Goal: Communication & Community: Answer question/provide support

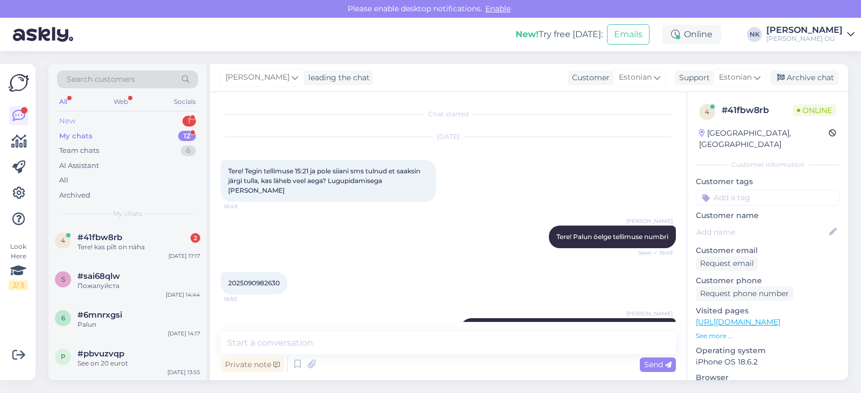
scroll to position [543, 0]
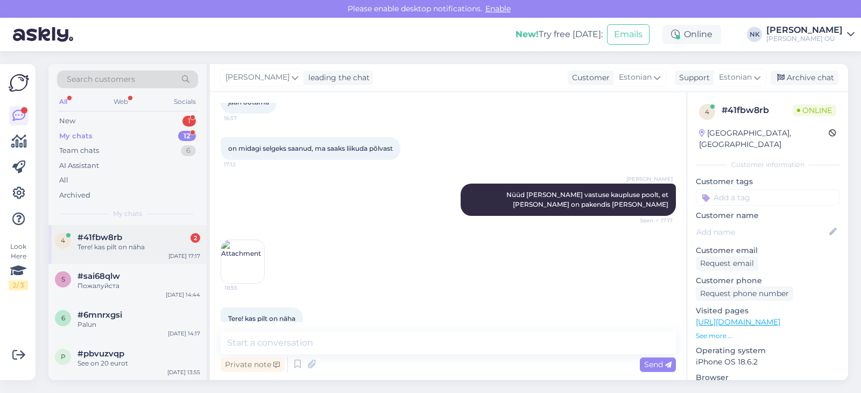
click at [147, 241] on div "#41fbw8rb 2" at bounding box center [138, 237] width 123 height 10
click at [254, 249] on img at bounding box center [242, 261] width 43 height 43
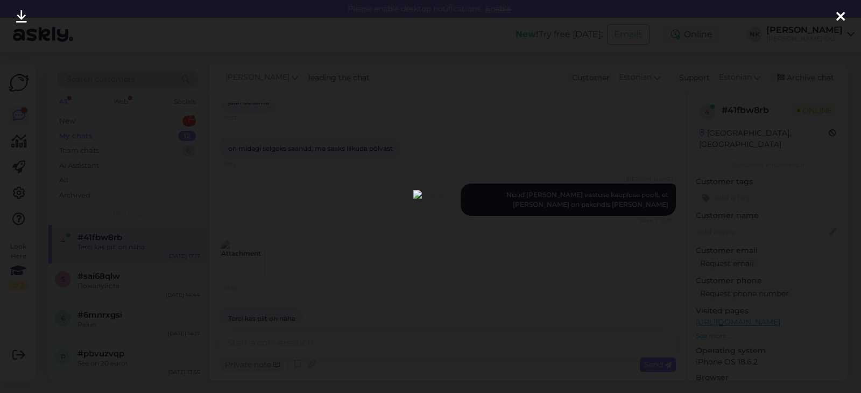
click at [620, 136] on div at bounding box center [430, 196] width 861 height 393
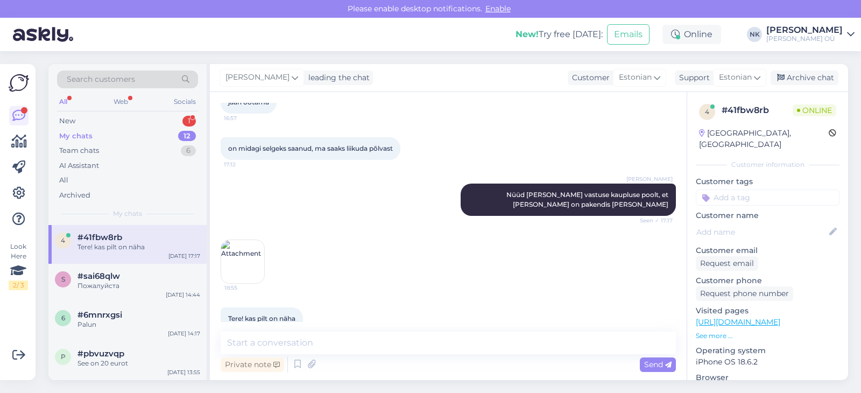
click at [255, 247] on img at bounding box center [242, 261] width 43 height 43
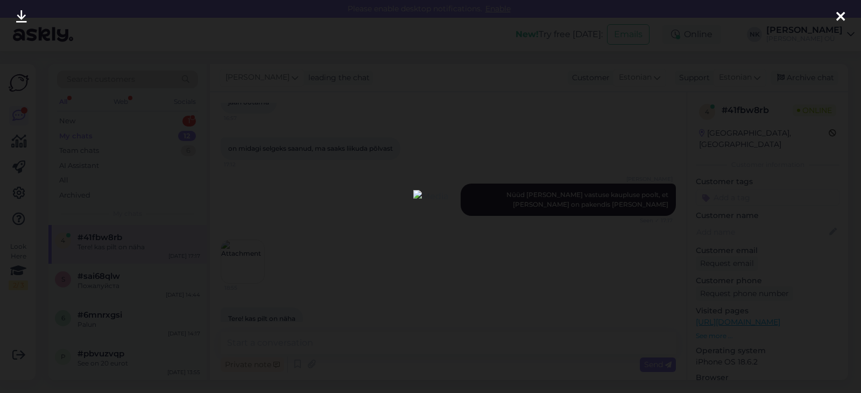
click at [475, 137] on div at bounding box center [430, 196] width 861 height 393
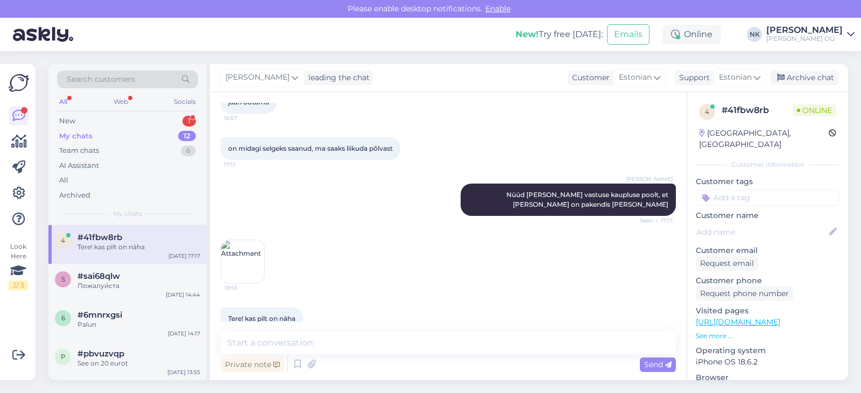
click at [249, 244] on img at bounding box center [242, 261] width 43 height 43
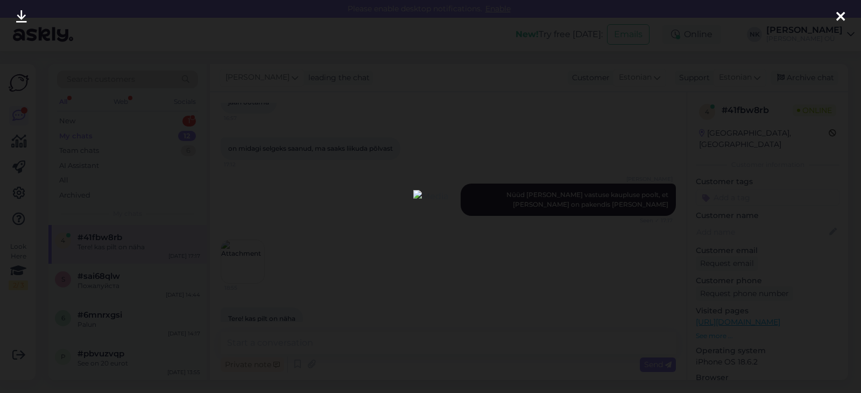
click at [580, 95] on div at bounding box center [430, 196] width 861 height 393
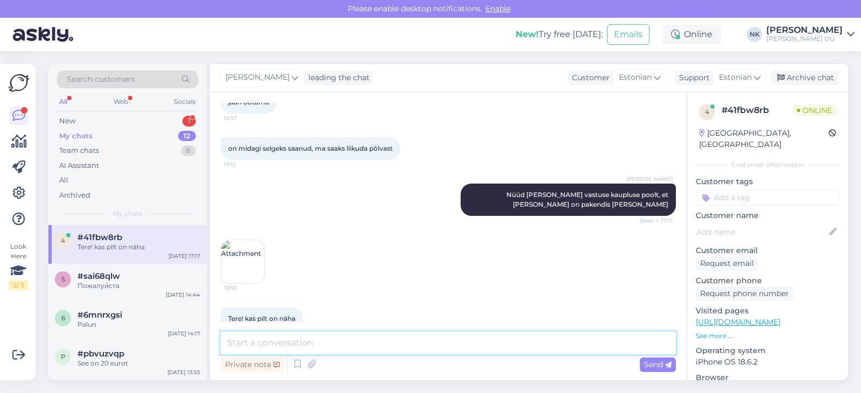
click at [330, 353] on textarea at bounding box center [448, 342] width 455 height 23
type textarea "У"
type textarea "Ei ole näha kahjuks"
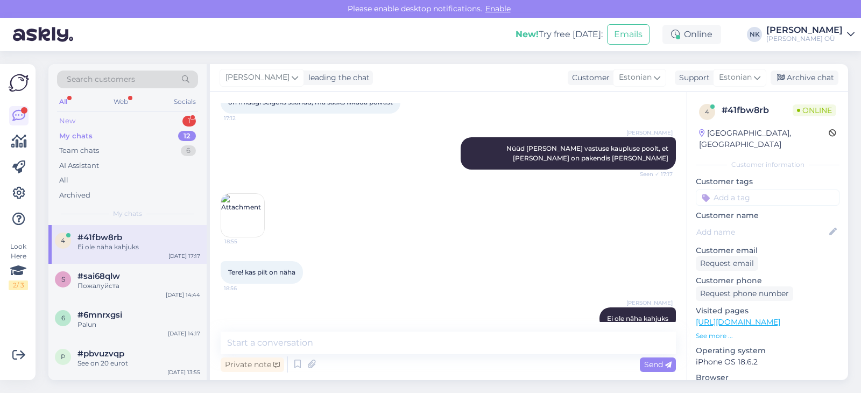
click at [90, 128] on div "New 1" at bounding box center [127, 120] width 141 height 15
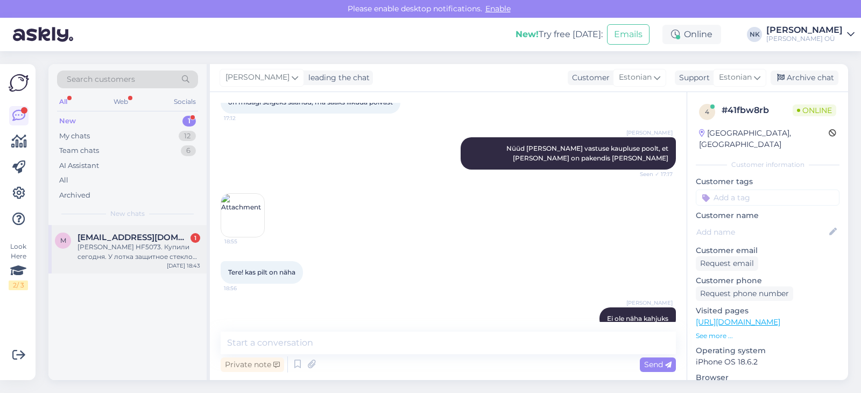
click at [160, 253] on div "[PERSON_NAME] HF5073. Купили сегодня. У лотка защитное стекло вдавлено внутрь. …" at bounding box center [138, 251] width 123 height 19
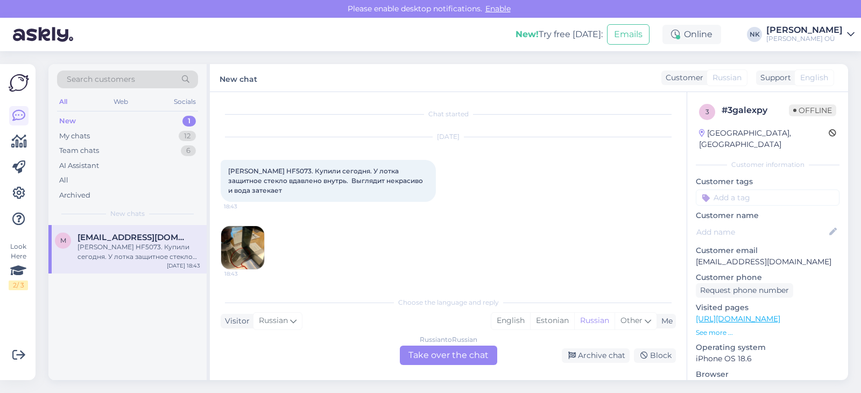
click at [452, 359] on div "Russian to Russian Take over the chat" at bounding box center [448, 354] width 97 height 19
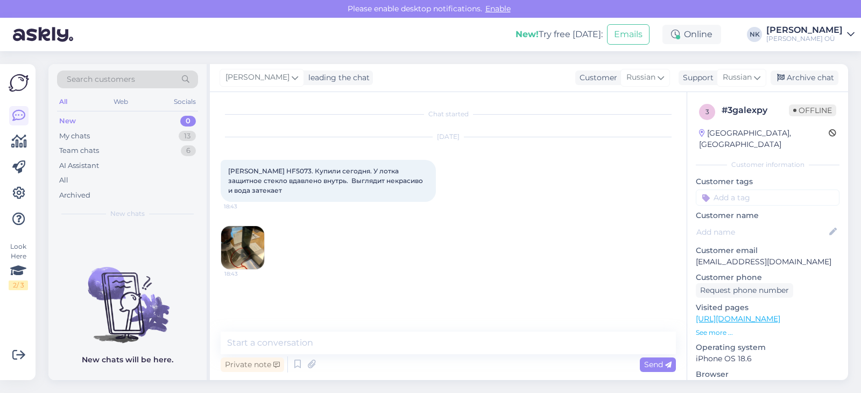
click at [264, 240] on div "[DATE] [PERSON_NAME] HF5073. Купили сегодня. У лотка защитное стекло вдавлено в…" at bounding box center [448, 203] width 455 height 156
click at [251, 238] on img at bounding box center [242, 247] width 43 height 43
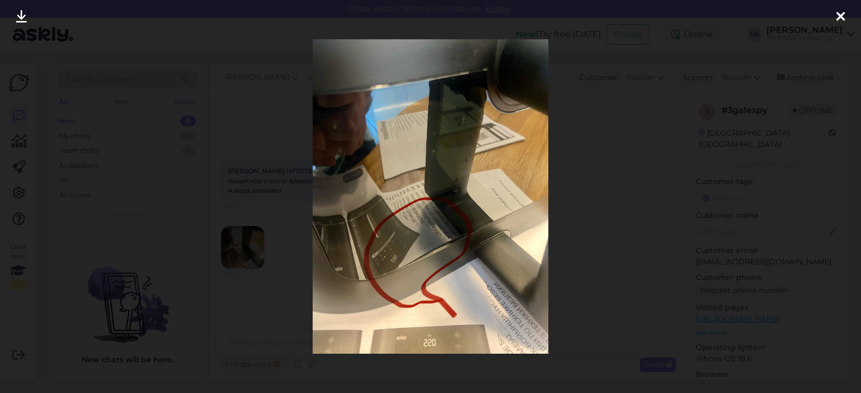
click at [613, 203] on div at bounding box center [430, 196] width 861 height 393
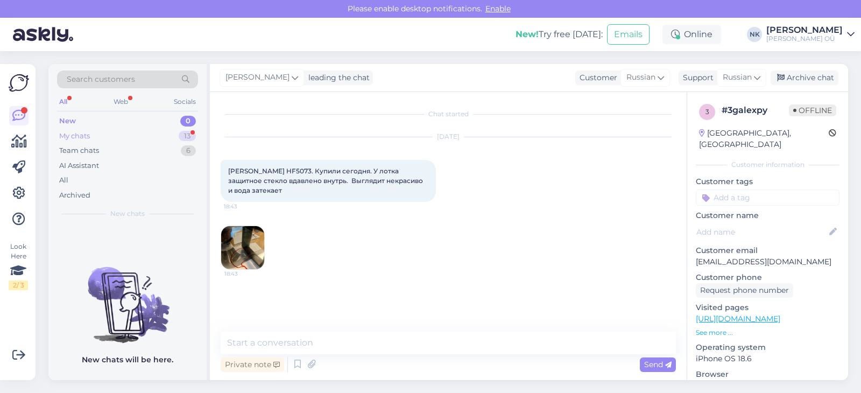
click at [171, 136] on div "My chats 13" at bounding box center [127, 136] width 141 height 15
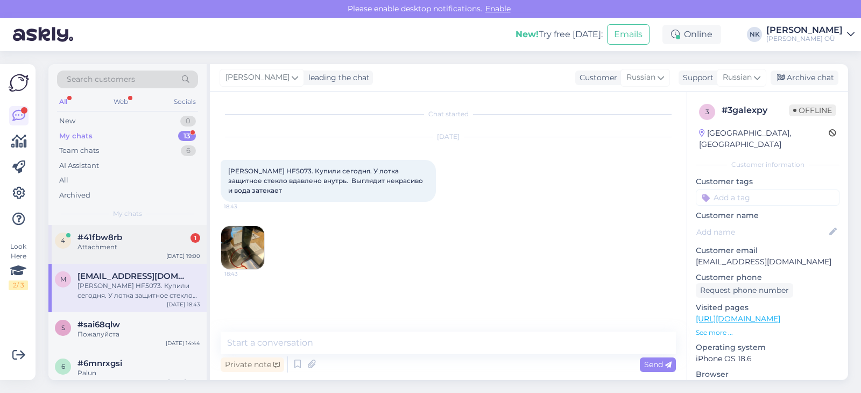
click at [157, 252] on div "4 #41fbw8rb 1 Attachment [DATE] 19:00" at bounding box center [127, 244] width 158 height 39
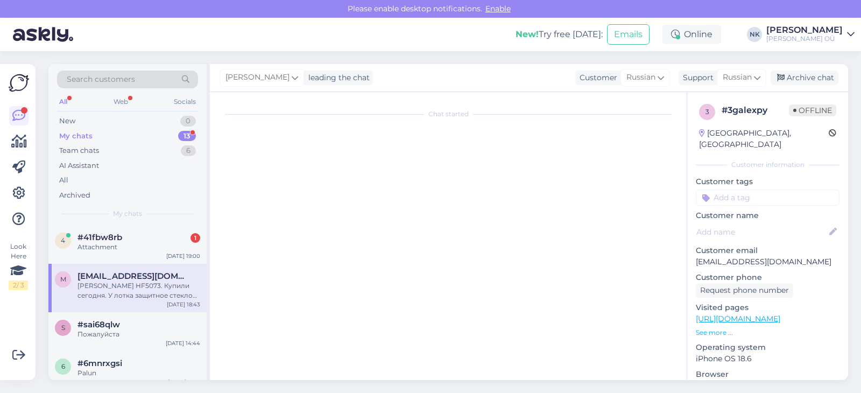
scroll to position [657, 0]
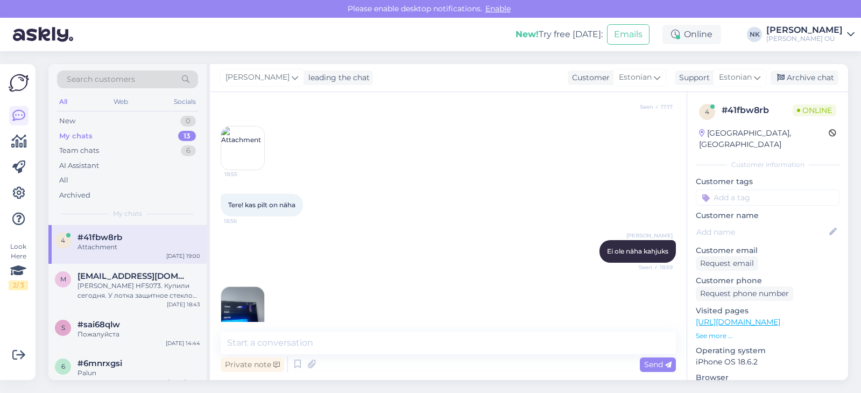
click at [257, 300] on img at bounding box center [242, 308] width 43 height 43
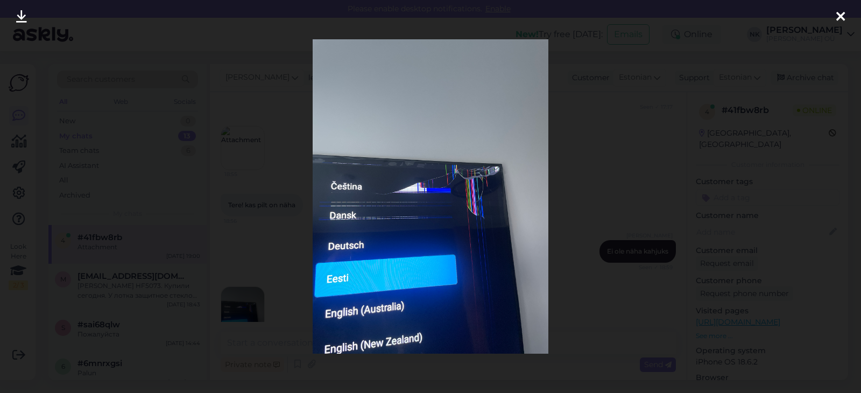
click at [597, 211] on div at bounding box center [430, 196] width 861 height 393
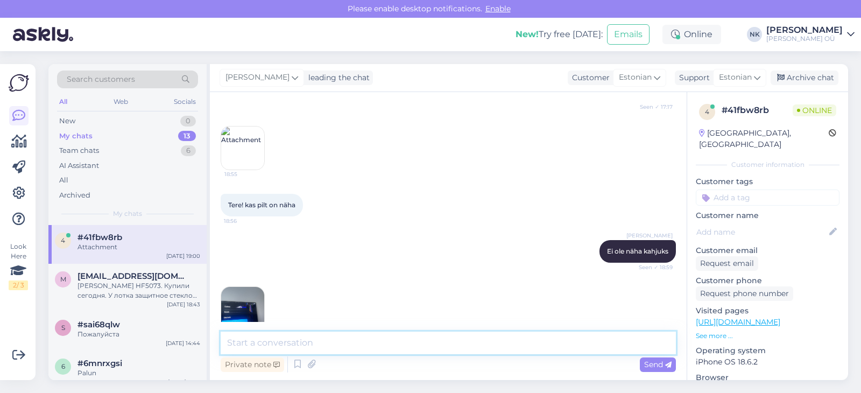
click at [300, 338] on textarea at bounding box center [448, 342] width 455 height 23
type textarea "Palun saatke pilti [EMAIL_ADDRESS][DOMAIN_NAME] meilile, ja kas soovite taganed…"
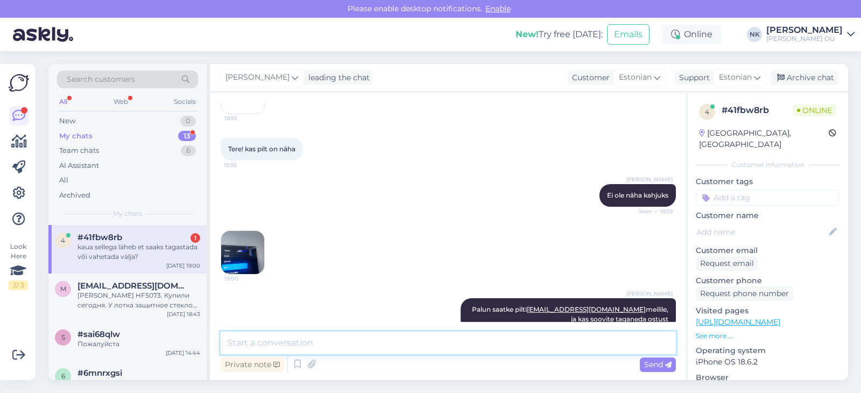
scroll to position [759, 0]
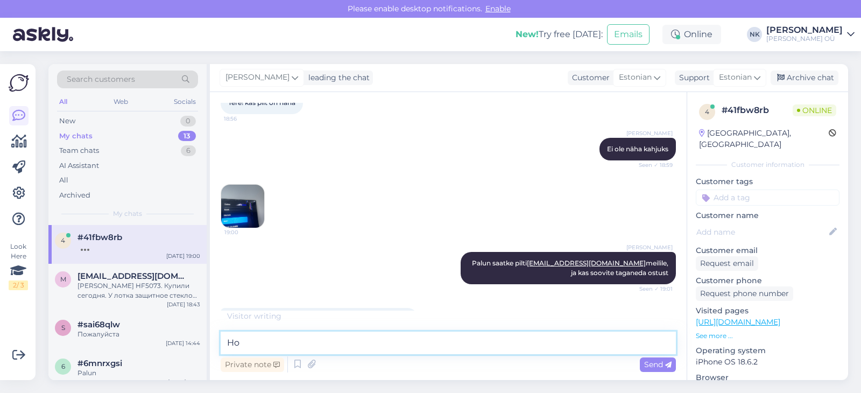
type textarea "H"
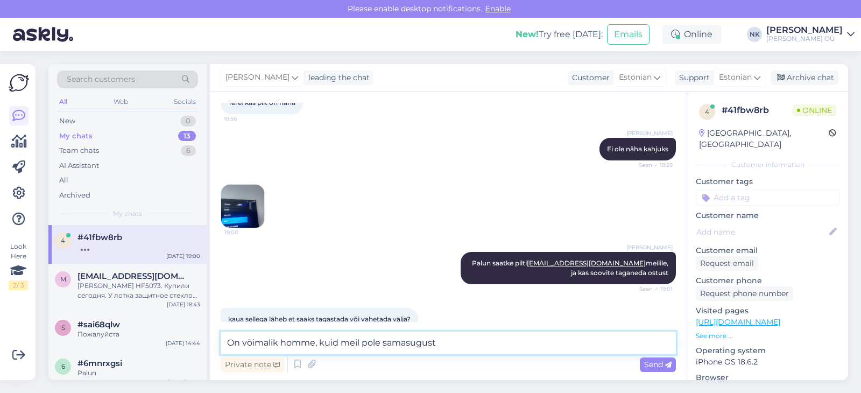
scroll to position [806, 0]
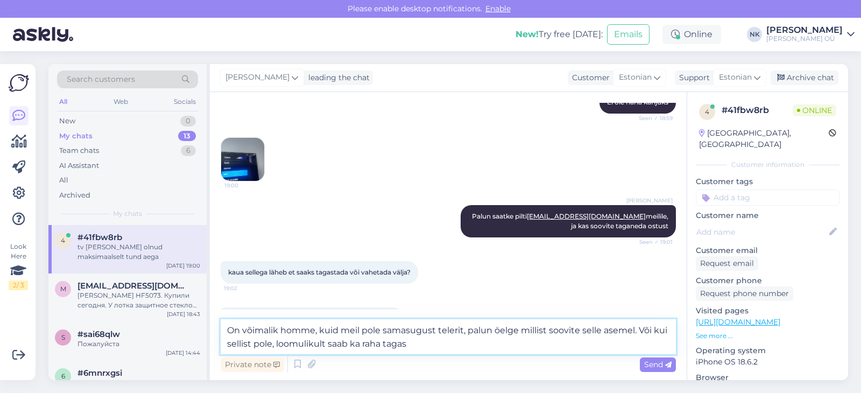
type textarea "On võimalik homme, kuid meil pole samasugust telerit, palun öelge millist soovi…"
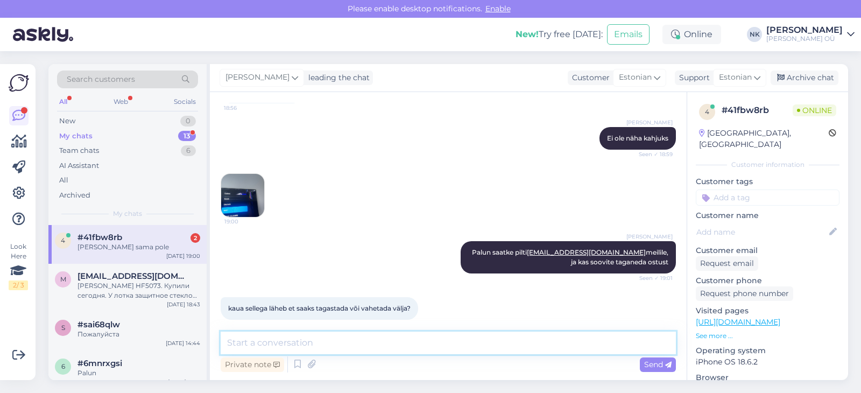
scroll to position [963, 0]
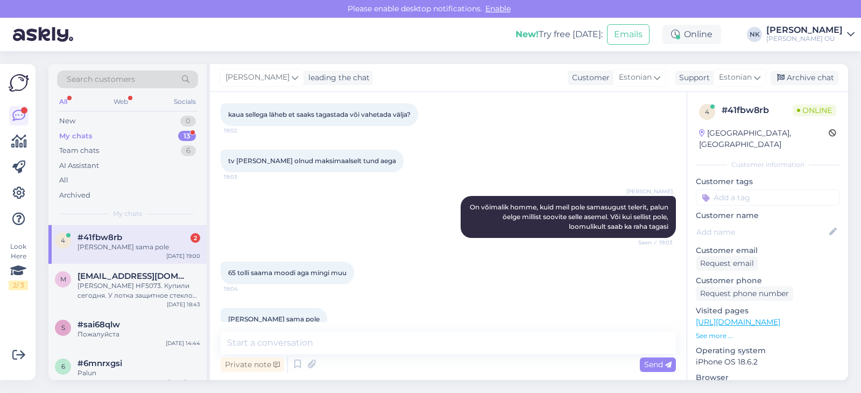
click at [131, 257] on div "4 #41fbw8rb 2 [PERSON_NAME] sama pole [DATE] 19:00" at bounding box center [127, 244] width 158 height 39
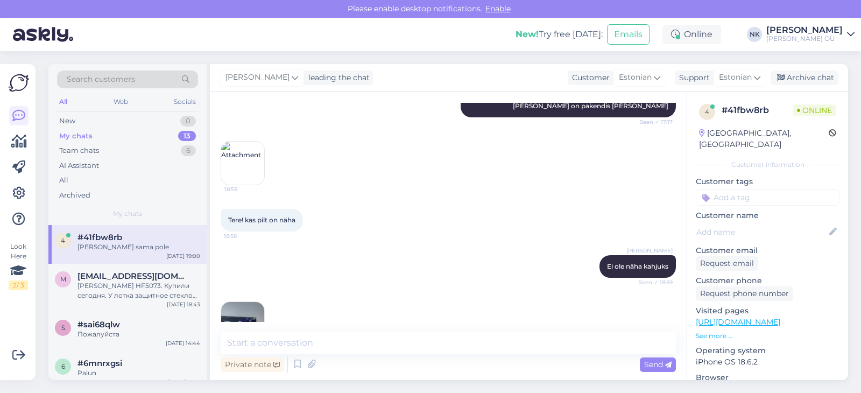
scroll to position [645, 0]
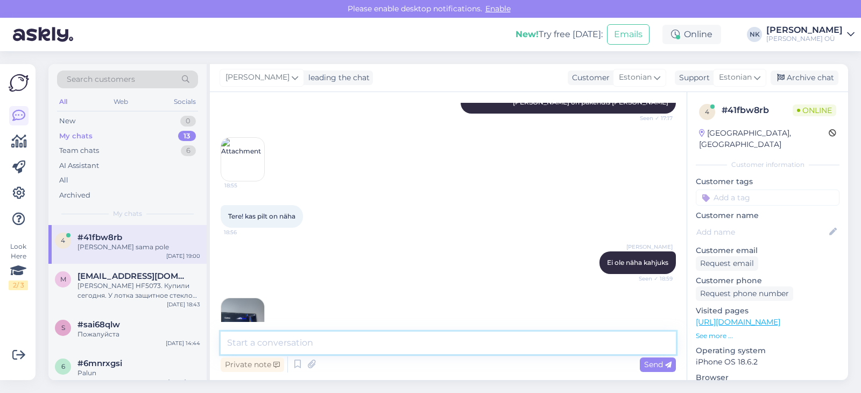
click at [312, 349] on textarea at bounding box center [448, 342] width 455 height 23
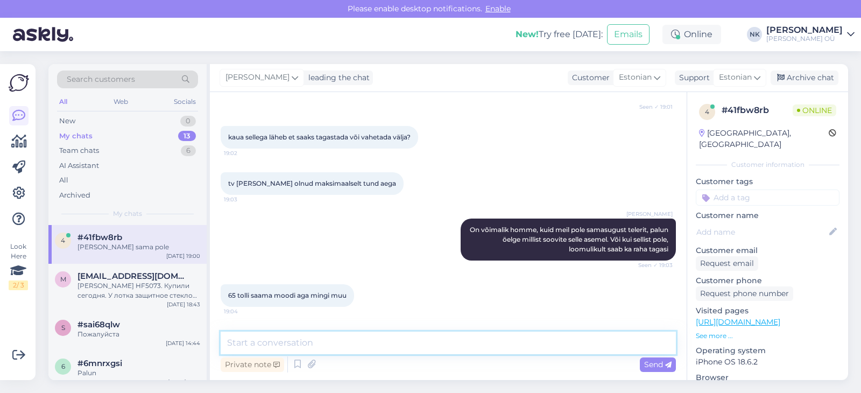
scroll to position [963, 0]
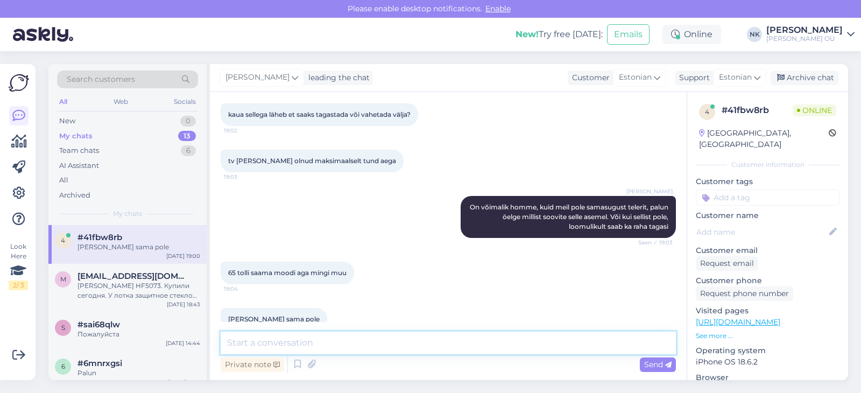
click at [300, 347] on textarea at bounding box center [448, 342] width 455 height 23
type textarea "I"
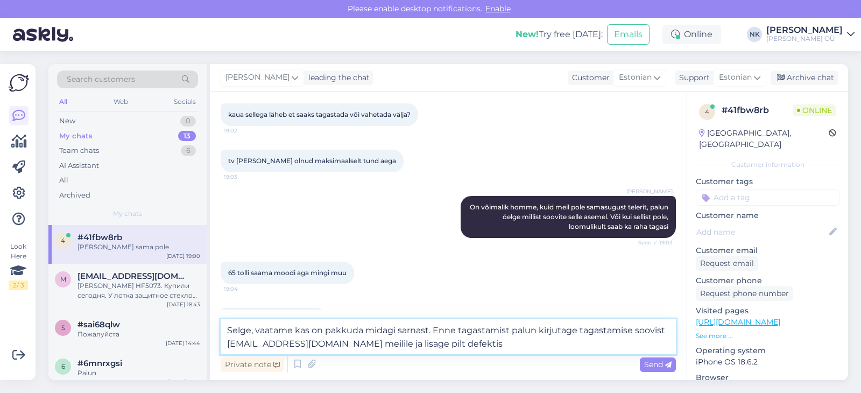
type textarea "Selge, vaatame kas on pakkuda midagi sarnast. Enne tagastamist palun kirjutage …"
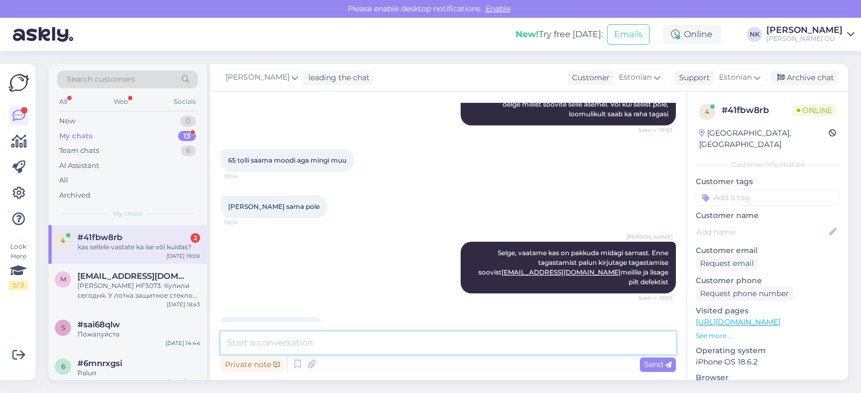
scroll to position [1121, 0]
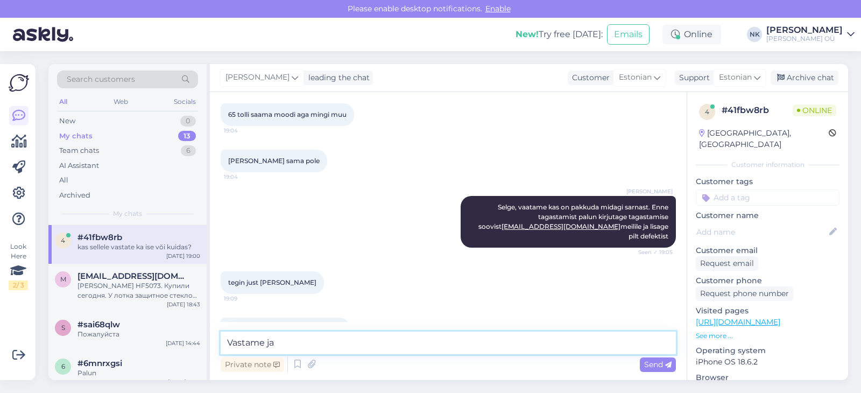
type textarea "Vastame jah"
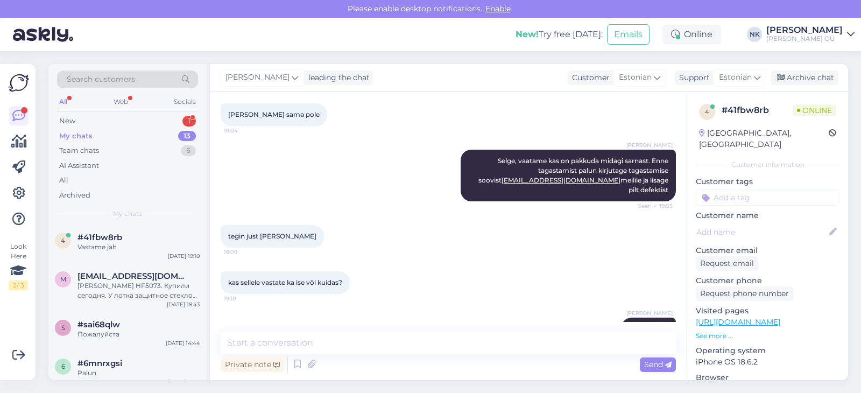
click at [171, 130] on div "My chats 13" at bounding box center [127, 136] width 141 height 15
click at [158, 250] on div "Vastame jah" at bounding box center [138, 247] width 123 height 10
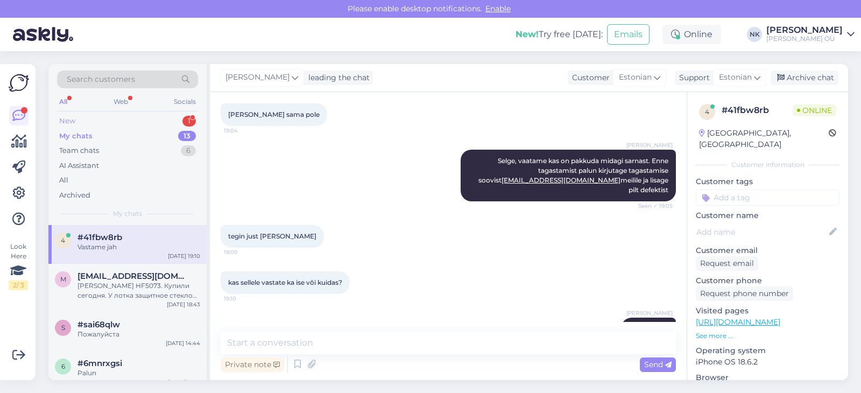
click at [175, 118] on div "New 1" at bounding box center [127, 120] width 141 height 15
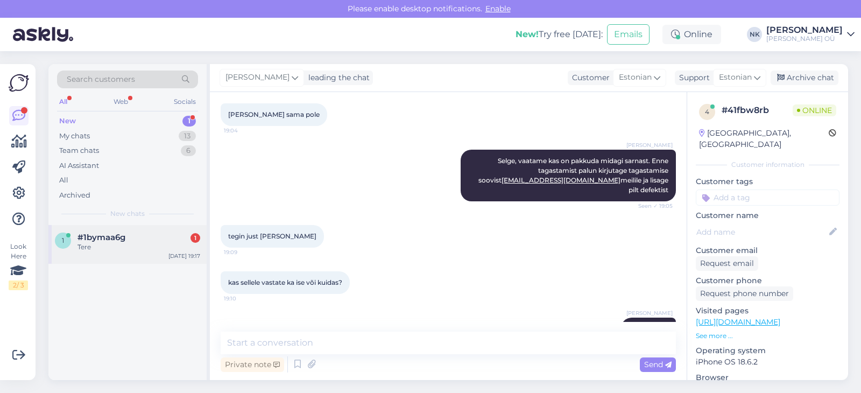
click at [141, 253] on div "1 #1bymaa6g 1 Tere [DATE] 19:17" at bounding box center [127, 244] width 158 height 39
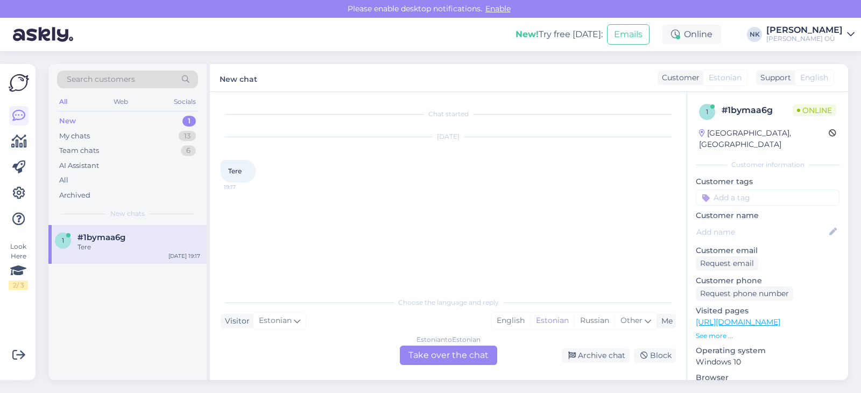
click at [478, 364] on div "Estonian to Estonian Take over the chat" at bounding box center [448, 354] width 97 height 19
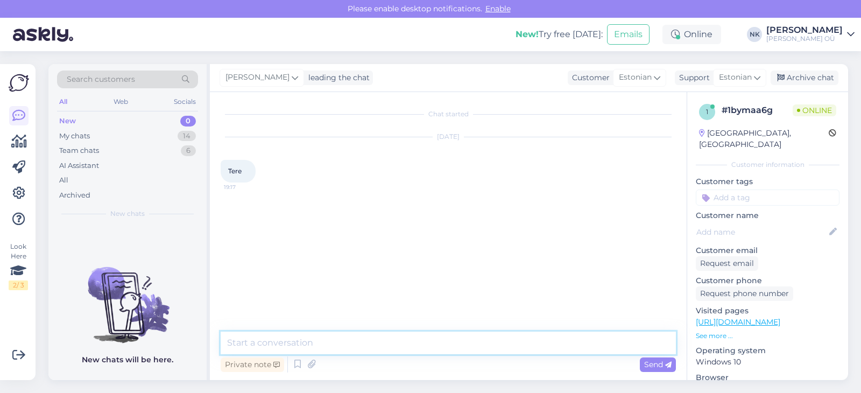
click at [475, 349] on textarea at bounding box center [448, 342] width 455 height 23
click at [417, 337] on textarea at bounding box center [448, 342] width 455 height 23
type textarea "Tere! Kuidas saan aidata?'"
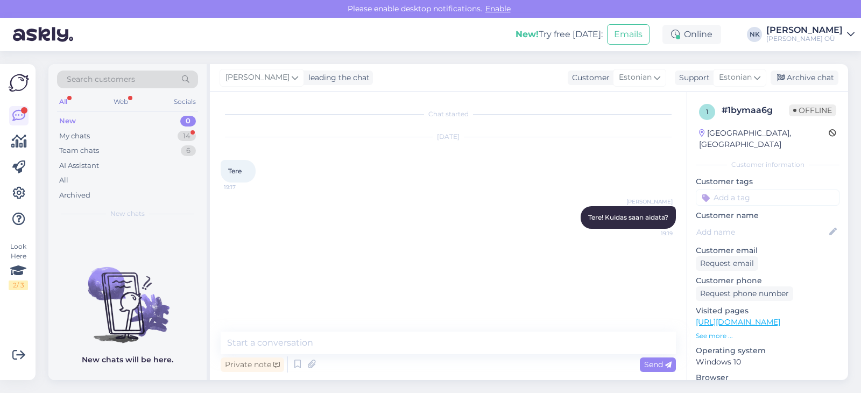
click at [158, 124] on div "New 0" at bounding box center [127, 120] width 141 height 15
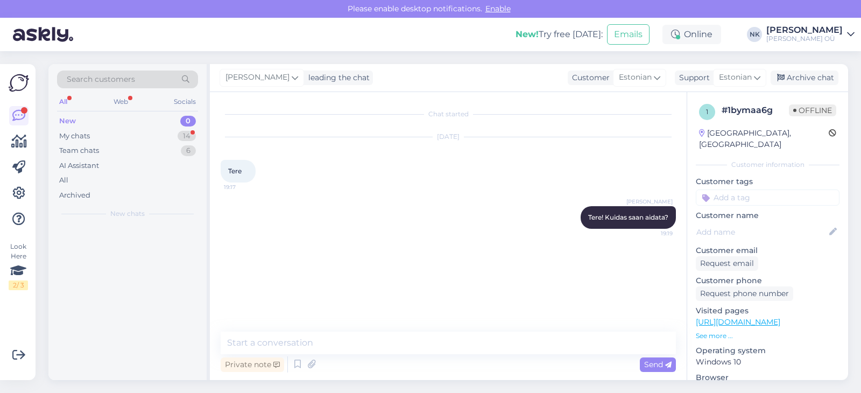
click at [158, 127] on div "New 0" at bounding box center [127, 120] width 141 height 15
click at [158, 134] on div "My chats 14" at bounding box center [127, 136] width 141 height 15
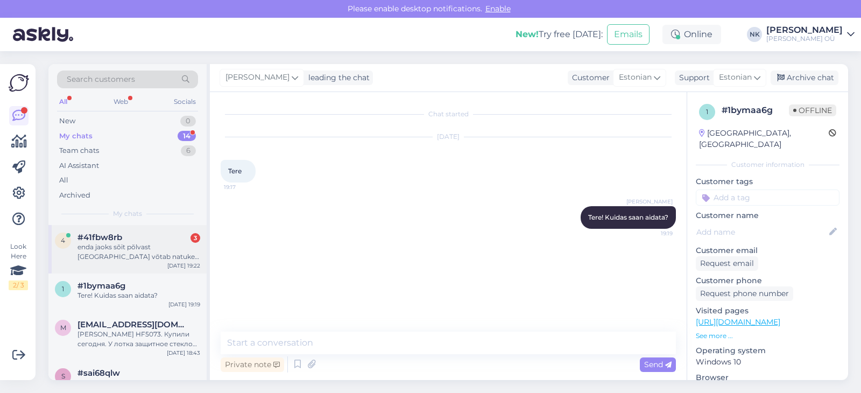
click at [164, 253] on div "enda jaoks sõit põlvast [GEOGRAPHIC_DATA] võtab natuke aega" at bounding box center [138, 251] width 123 height 19
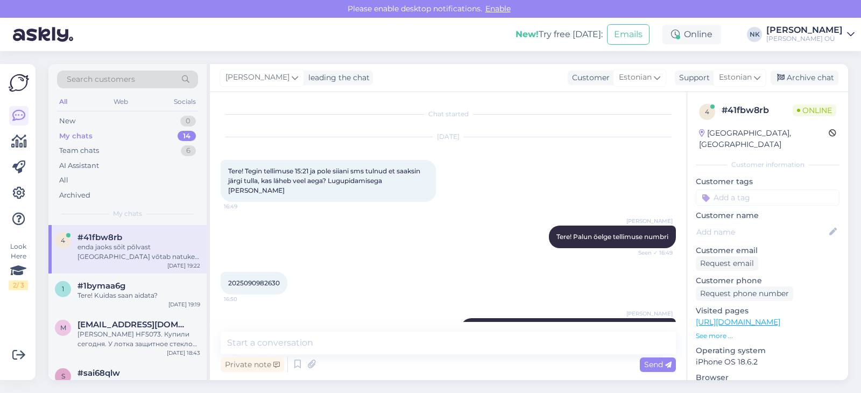
scroll to position [1307, 0]
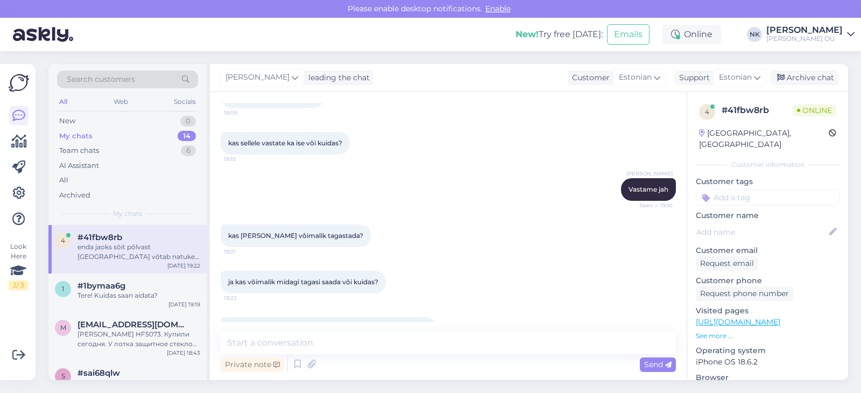
click at [332, 359] on div "Private note Send" at bounding box center [448, 364] width 455 height 20
click at [347, 343] on textarea at bounding box center [448, 342] width 455 height 23
click at [321, 342] on textarea "Saan aru, kuid kardan et praegu seda" at bounding box center [448, 342] width 455 height 23
click at [328, 342] on textarea "Saan aru, kuid kahjuks et praegu seda" at bounding box center [448, 342] width 455 height 23
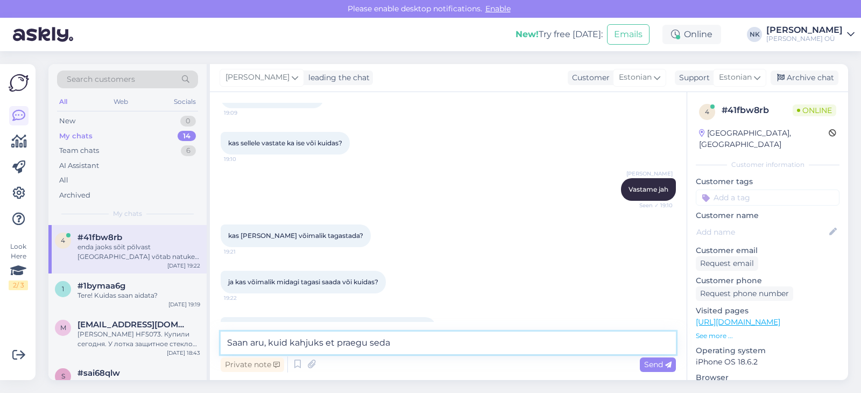
click at [328, 342] on textarea "Saan aru, kuid kahjuks et praegu seda" at bounding box center [448, 342] width 455 height 23
click at [427, 344] on textarea "Saan aru, kuid kahjuks praegu seda" at bounding box center [448, 342] width 455 height 23
drag, startPoint x: 410, startPoint y: 343, endPoint x: 359, endPoint y: 343, distance: 51.6
click at [359, 343] on textarea "Saan aru, kuid kahjuks praegu seda" at bounding box center [448, 342] width 455 height 23
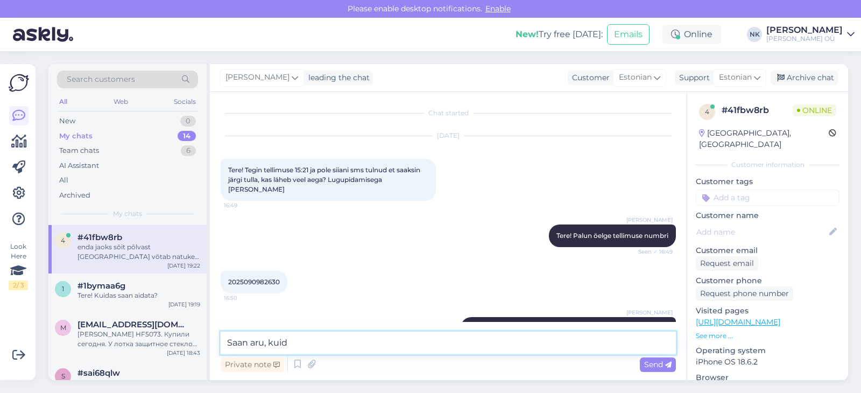
scroll to position [0, 0]
click at [273, 272] on div "2025090982630 16:50" at bounding box center [254, 283] width 67 height 23
copy span "2025090982630"
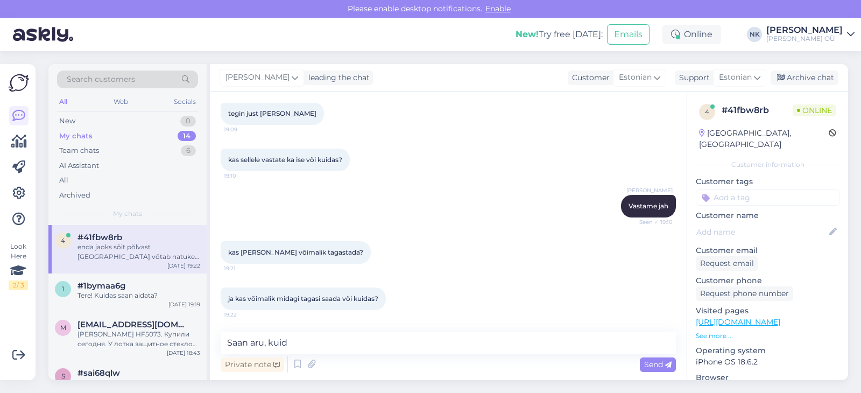
scroll to position [1307, 0]
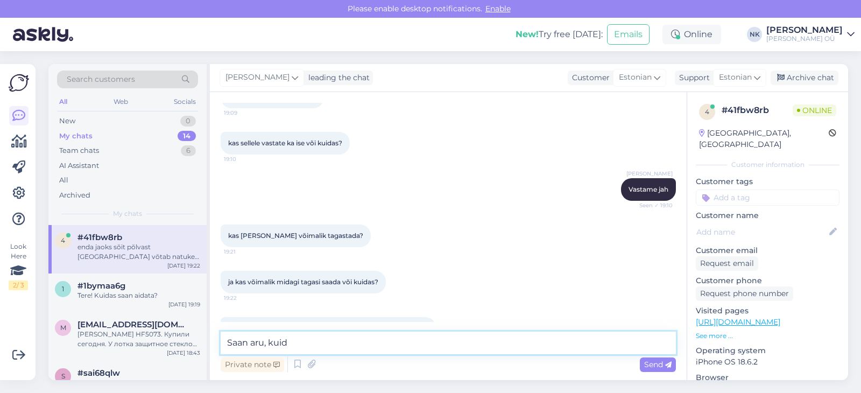
click at [339, 349] on textarea "Saan aru, kuid" at bounding box center [448, 342] width 455 height 23
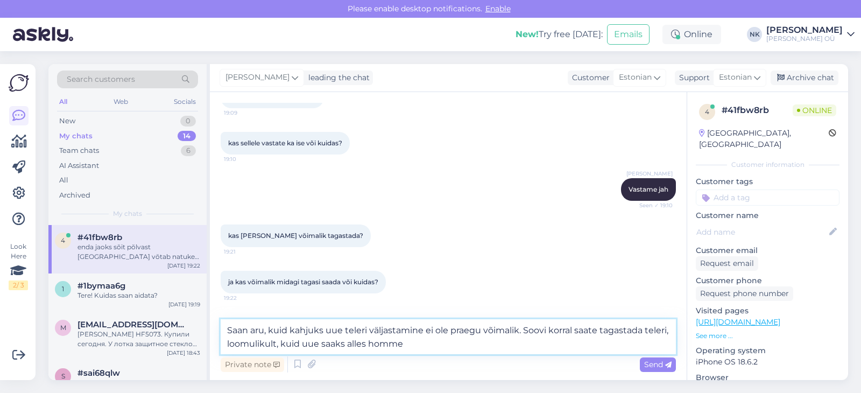
drag, startPoint x: 303, startPoint y: 343, endPoint x: 256, endPoint y: 346, distance: 47.4
click at [256, 346] on textarea "Saan aru, kuid kahjuks uue teleri väljastamine ei ole praegu võimalik. Soovi ko…" at bounding box center [448, 336] width 455 height 35
type textarea "Saan aru, kuid kahjuks uue teleri väljastamine ei ole praegu võimalik. Soovi ko…"
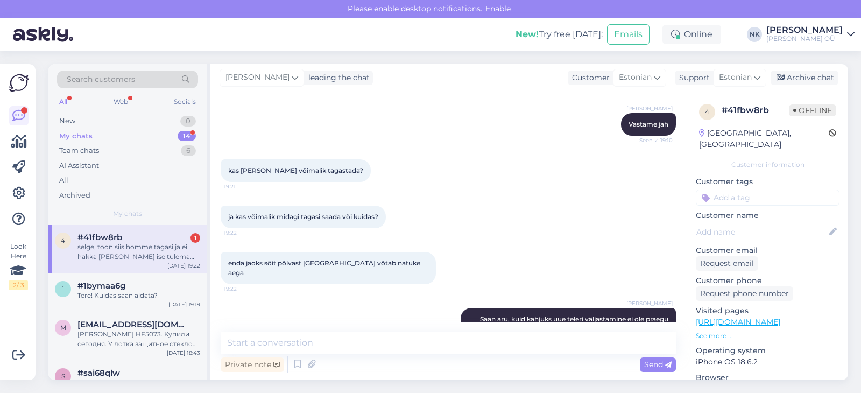
scroll to position [1428, 0]
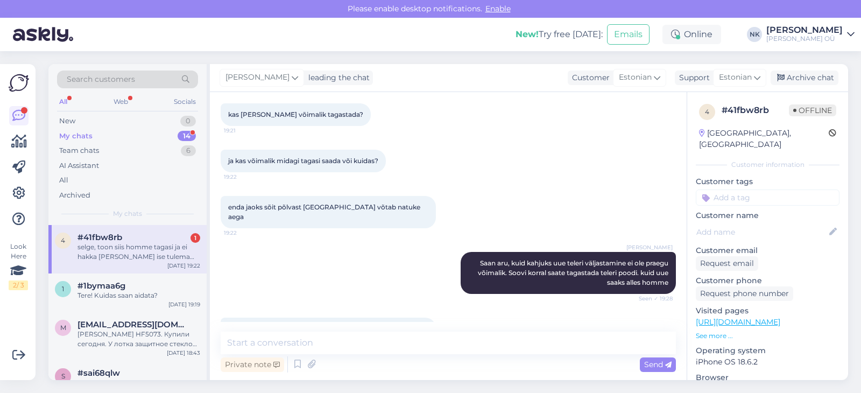
click at [142, 255] on div "selge, toon siis homme tagasi ja ei hakka [PERSON_NAME] ise tulema kuna kaks ko…" at bounding box center [138, 251] width 123 height 19
click at [402, 336] on textarea at bounding box center [448, 342] width 455 height 23
click at [396, 340] on textarea at bounding box center [448, 342] width 455 height 23
click at [389, 332] on textarea at bounding box center [448, 342] width 455 height 23
click at [383, 335] on textarea at bounding box center [448, 342] width 455 height 23
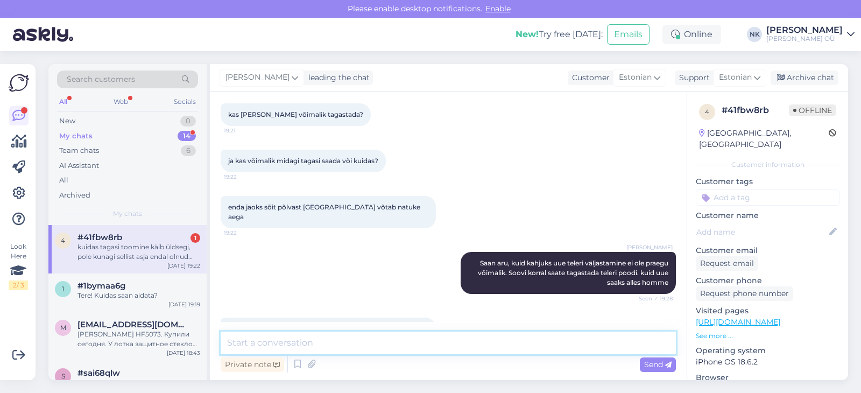
scroll to position [1484, 0]
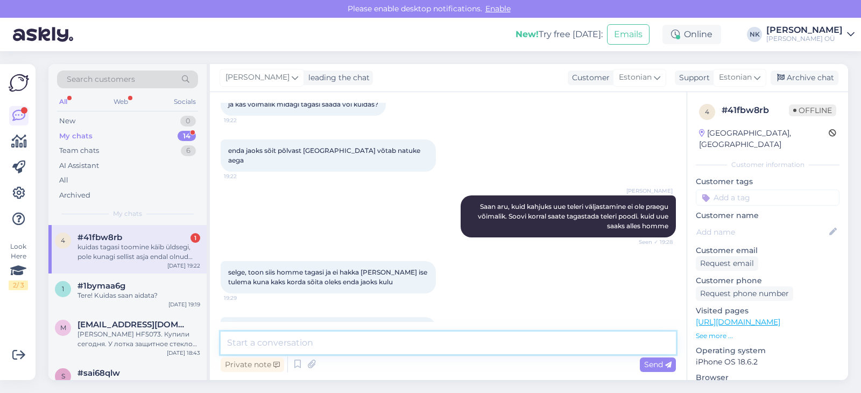
click at [346, 341] on textarea at bounding box center [448, 342] width 455 height 23
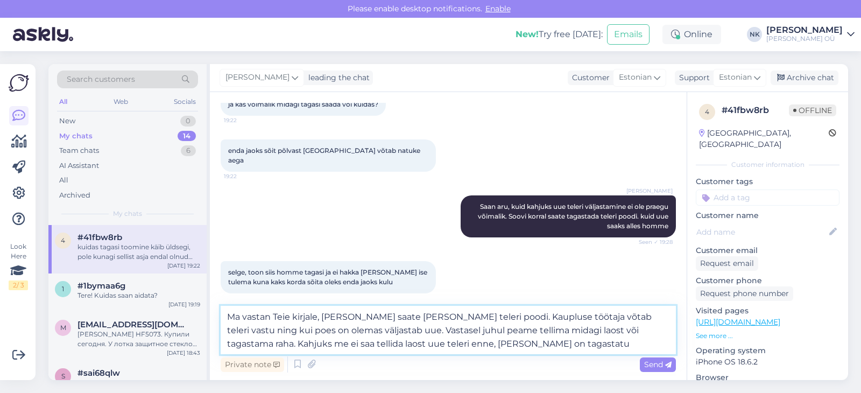
type textarea "Ma vastan Teie kirjale, [PERSON_NAME] saate [PERSON_NAME] teleri poodi. Kauplus…"
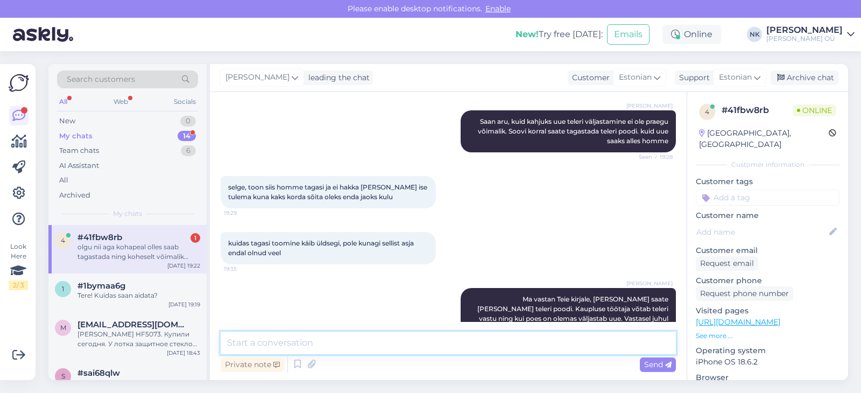
scroll to position [1625, 0]
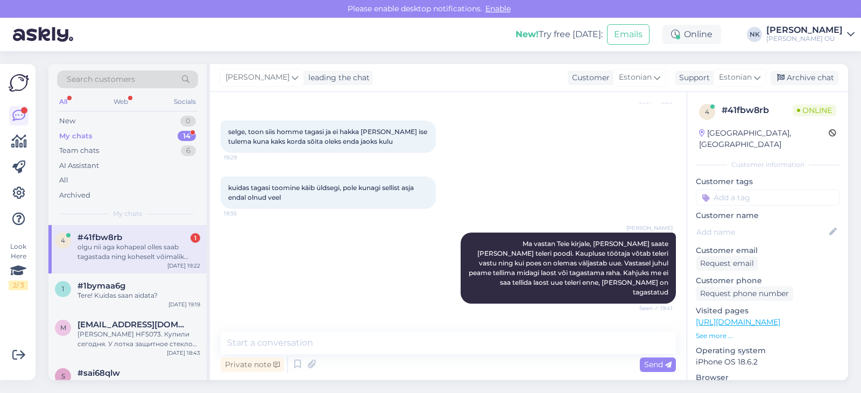
click at [269, 331] on div "Chat started [DATE] Tere! Tegin tellimuse 15:21 ja pole siiani sms tulnud et sa…" at bounding box center [448, 236] width 477 height 288
click at [273, 334] on textarea at bounding box center [448, 342] width 455 height 23
type textarea "J"
type textarea "Jah"
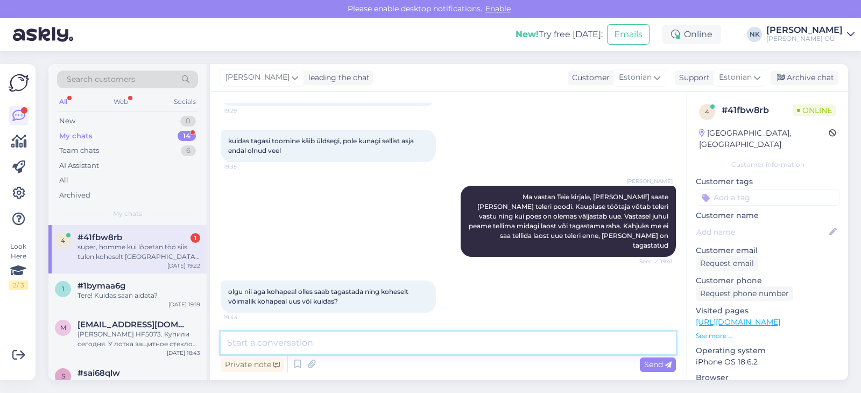
scroll to position [1718, 0]
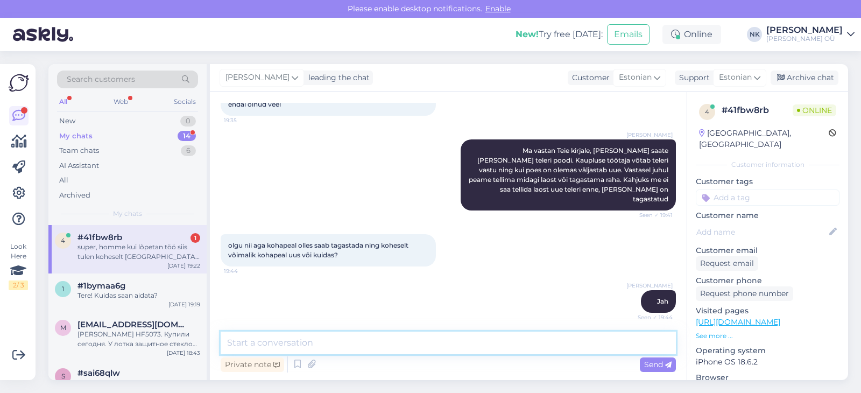
click at [284, 351] on textarea at bounding box center [448, 342] width 455 height 23
click at [140, 247] on div "super, homme kui lõpetan töö siis tulen koheselt [GEOGRAPHIC_DATA] onoff" at bounding box center [138, 251] width 123 height 19
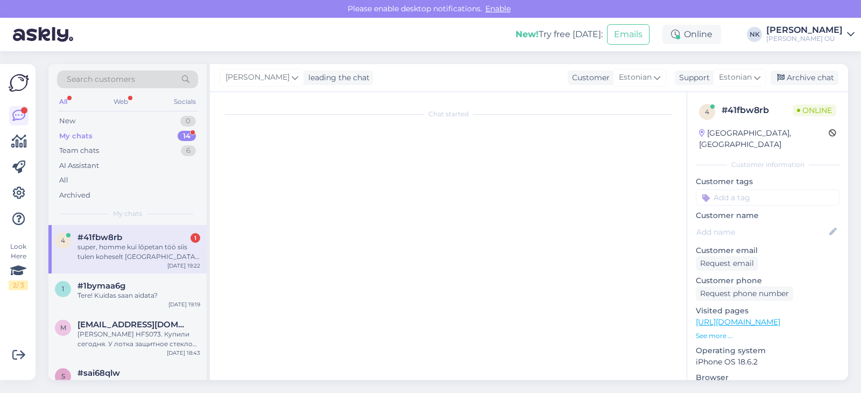
scroll to position [0, 0]
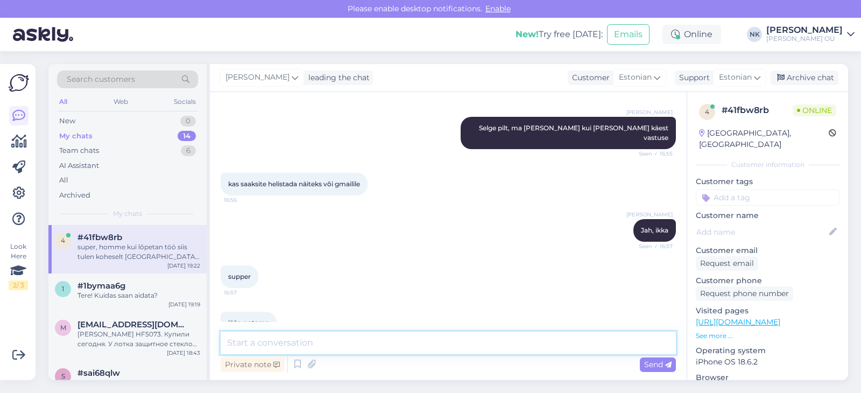
click at [266, 336] on textarea at bounding box center [448, 342] width 455 height 23
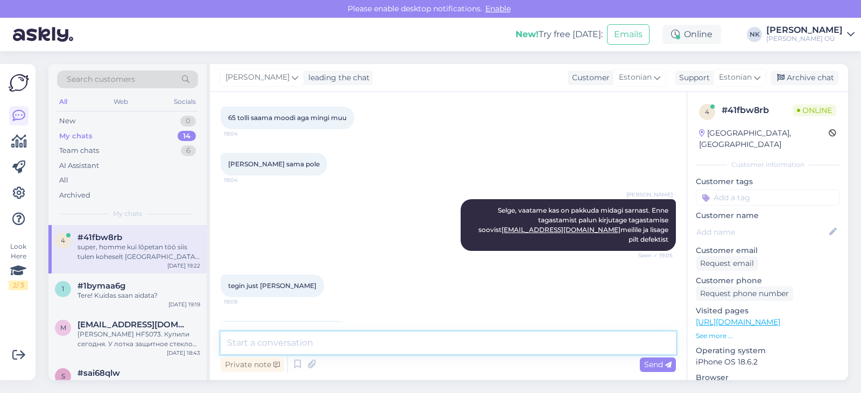
scroll to position [1162, 0]
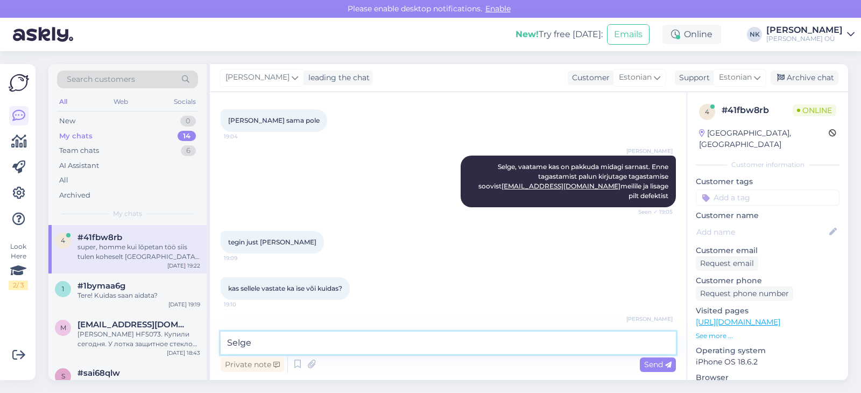
drag, startPoint x: 297, startPoint y: 340, endPoint x: 284, endPoint y: 347, distance: 15.2
click at [284, 347] on textarea "Selge" at bounding box center [448, 342] width 455 height 23
type textarea "Selge, teeme nii"
